Goal: Navigation & Orientation: Go to known website

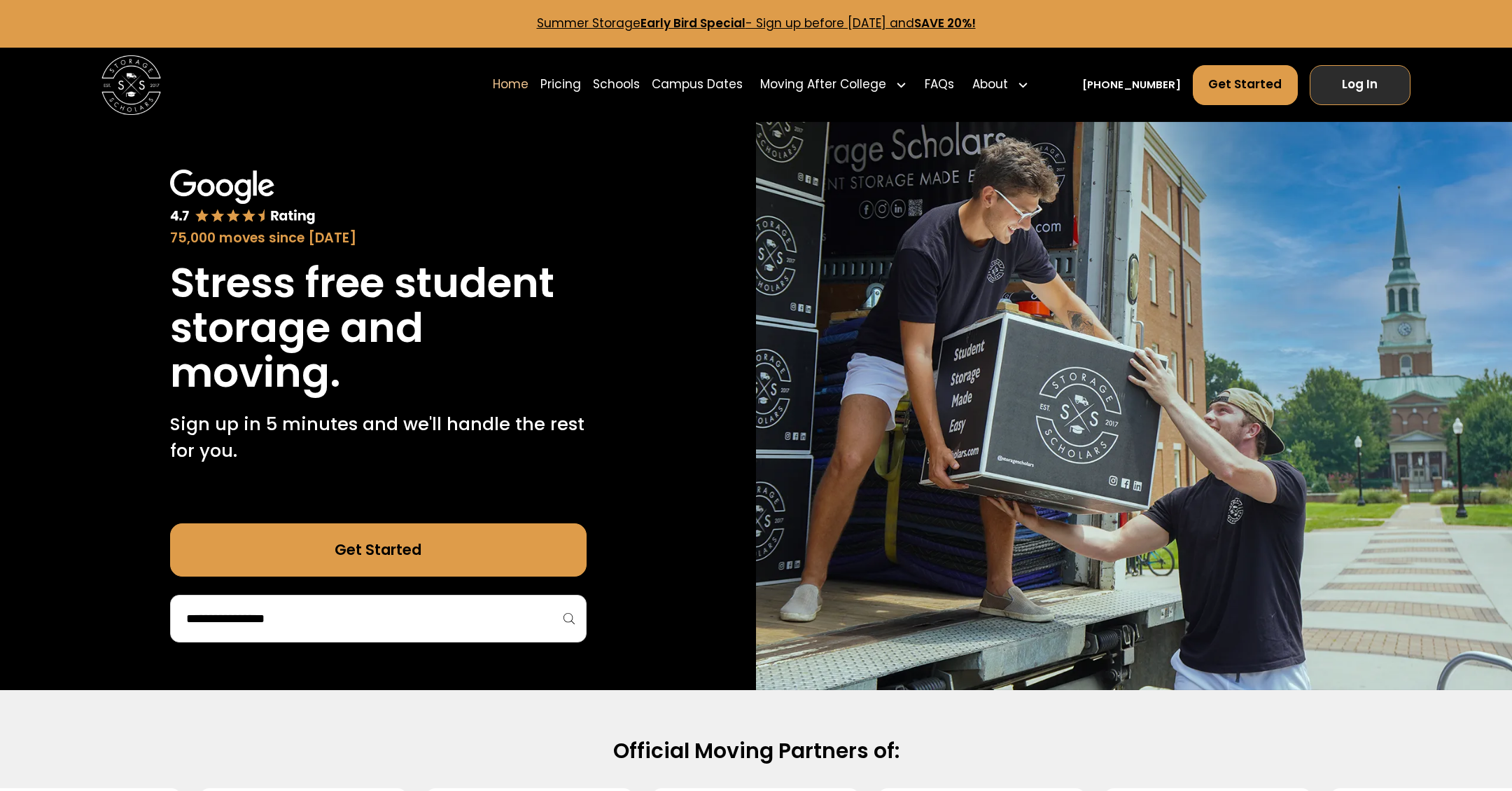
click at [1374, 80] on link "Log In" at bounding box center [1360, 85] width 102 height 40
click at [1258, 93] on link "Get Started" at bounding box center [1245, 85] width 105 height 40
click at [1377, 89] on link "Log In" at bounding box center [1360, 85] width 102 height 40
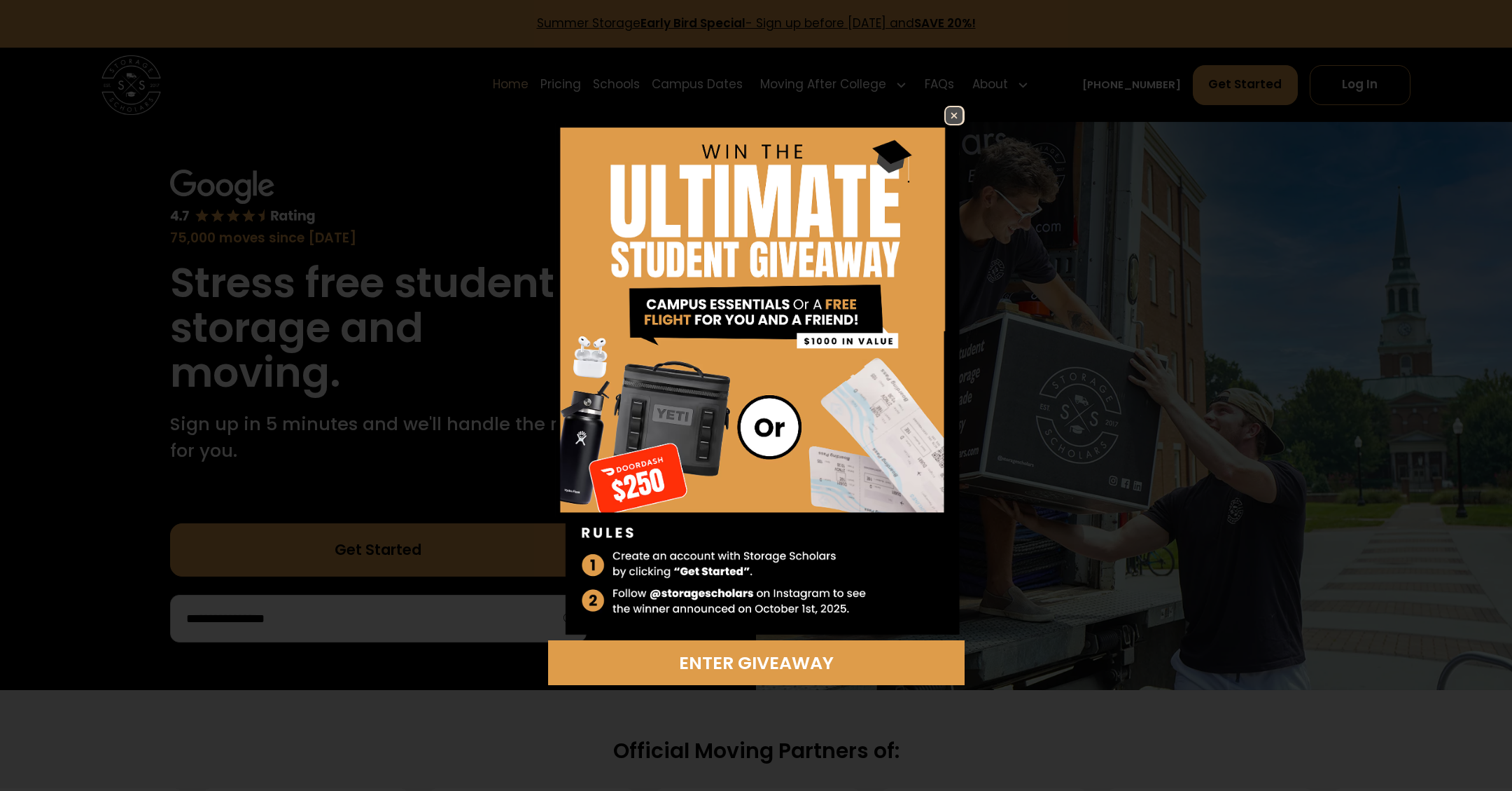
click at [955, 115] on img at bounding box center [954, 115] width 16 height 16
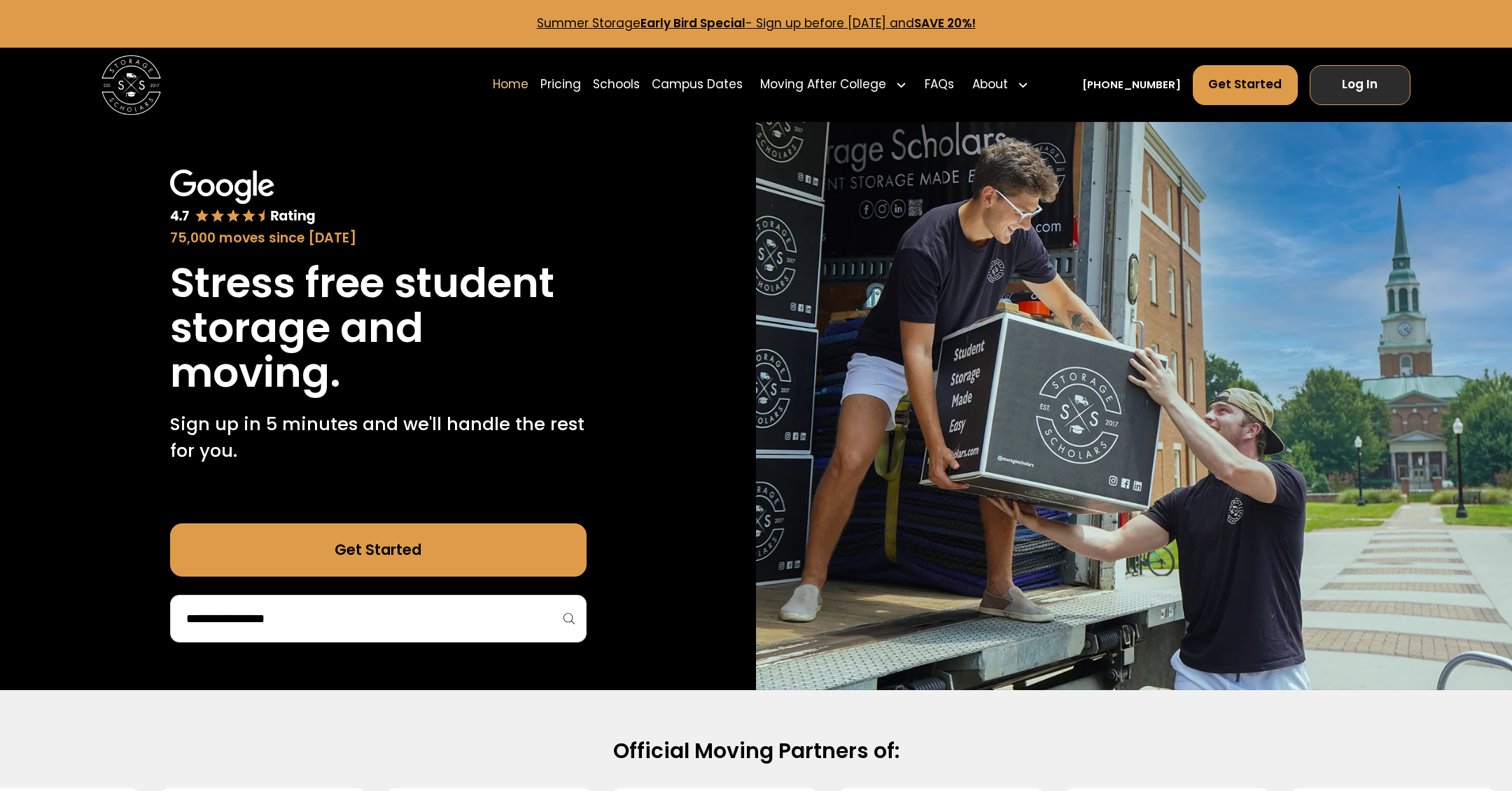
click at [1345, 78] on link "Log In" at bounding box center [1360, 85] width 102 height 40
